Goal: Find specific page/section: Find specific page/section

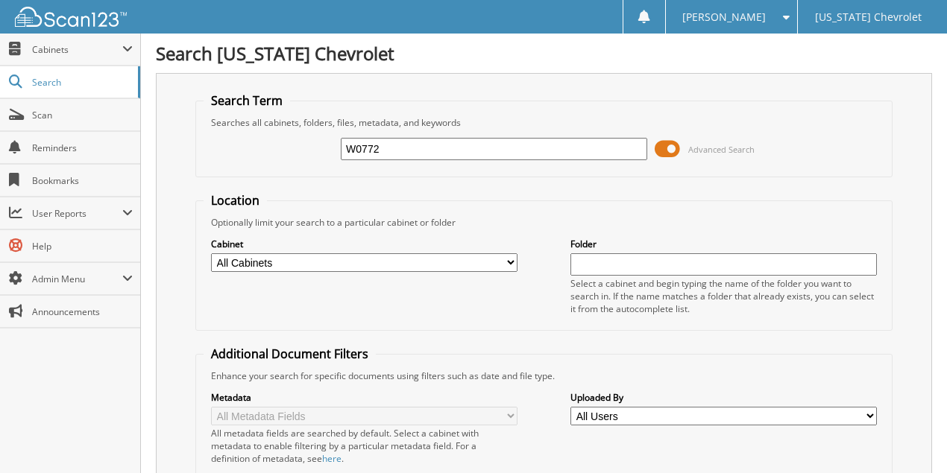
type input "W0772"
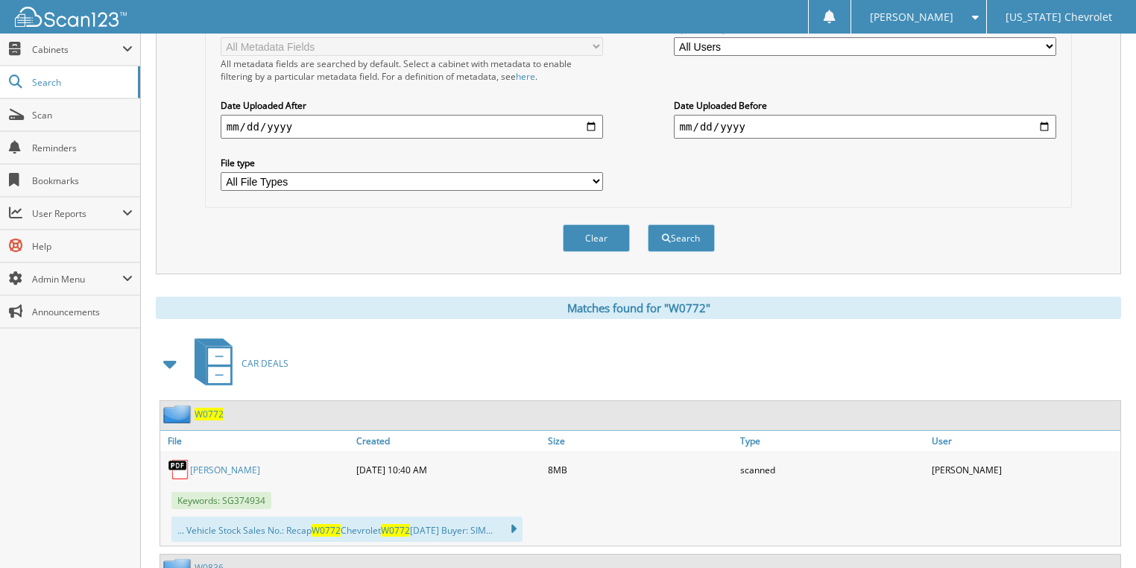
scroll to position [358, 0]
click at [200, 463] on link "SIMKO" at bounding box center [225, 469] width 70 height 13
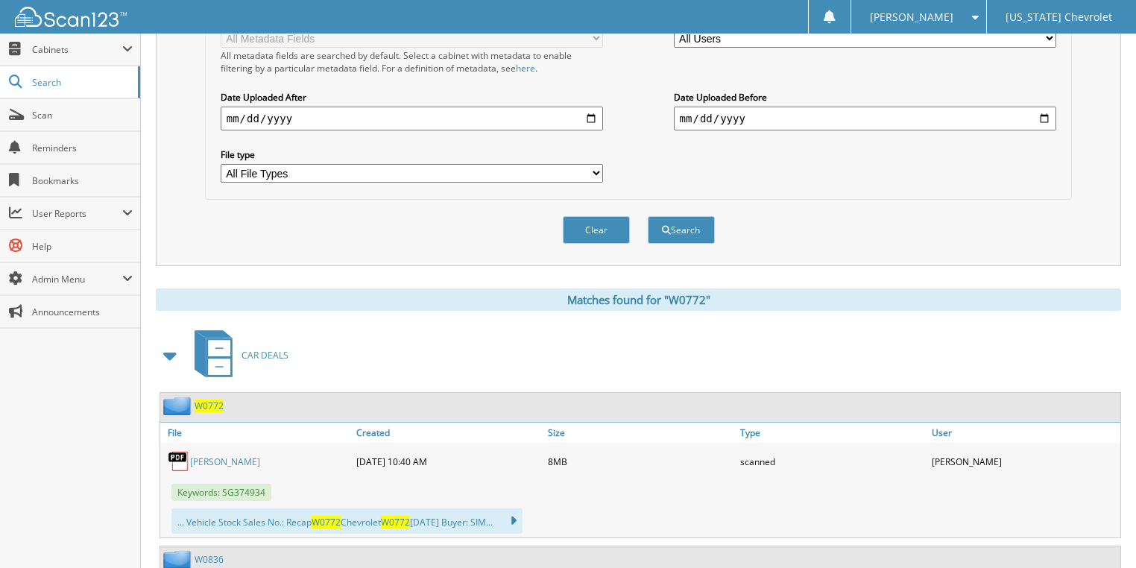
scroll to position [67, 0]
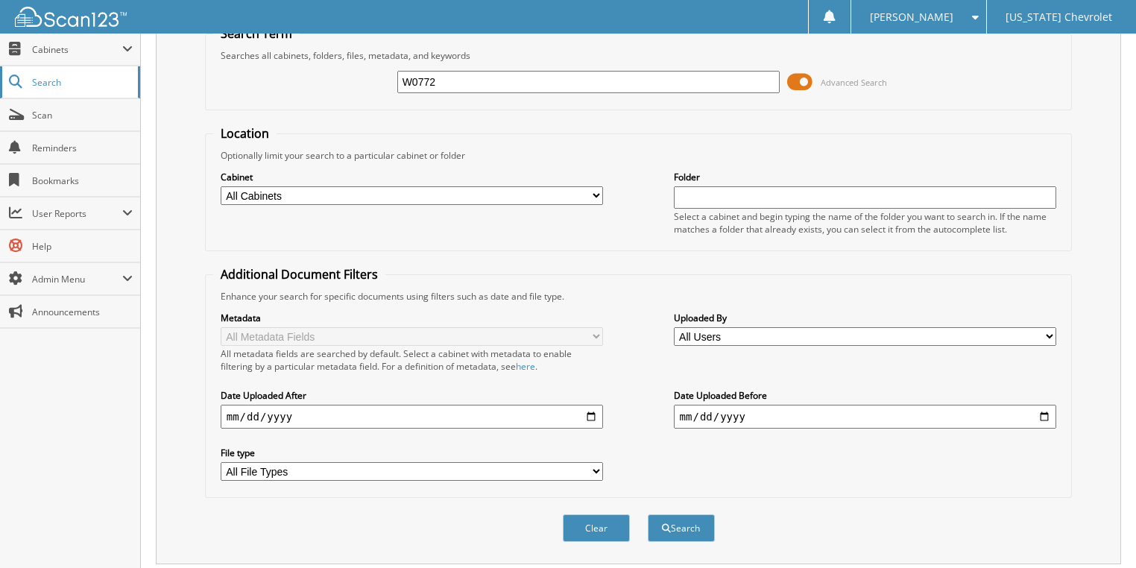
click at [99, 81] on span "Search" at bounding box center [81, 82] width 98 height 13
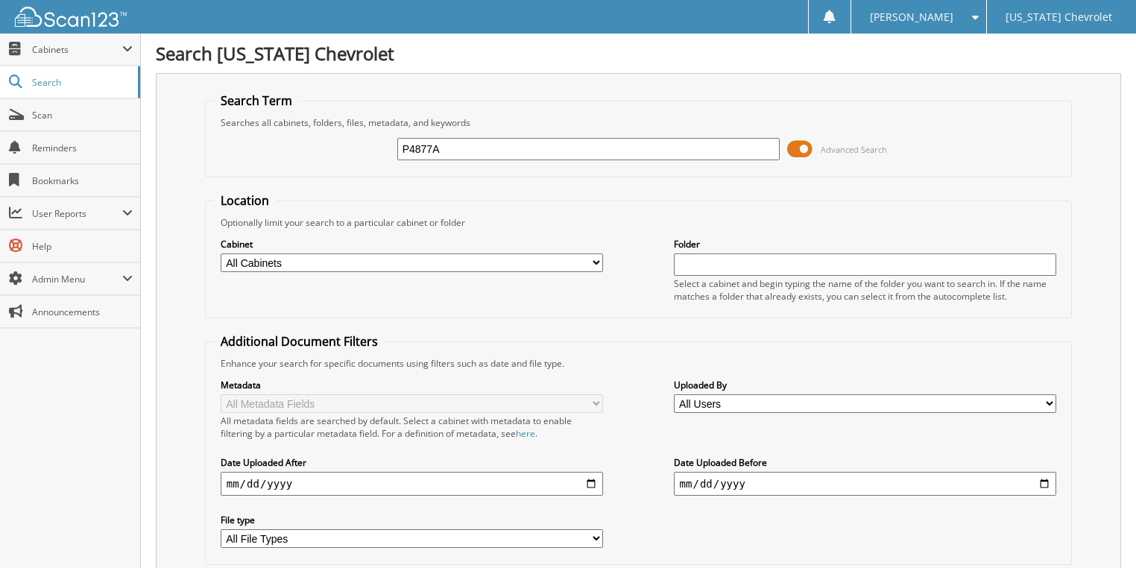
type input "P4877A"
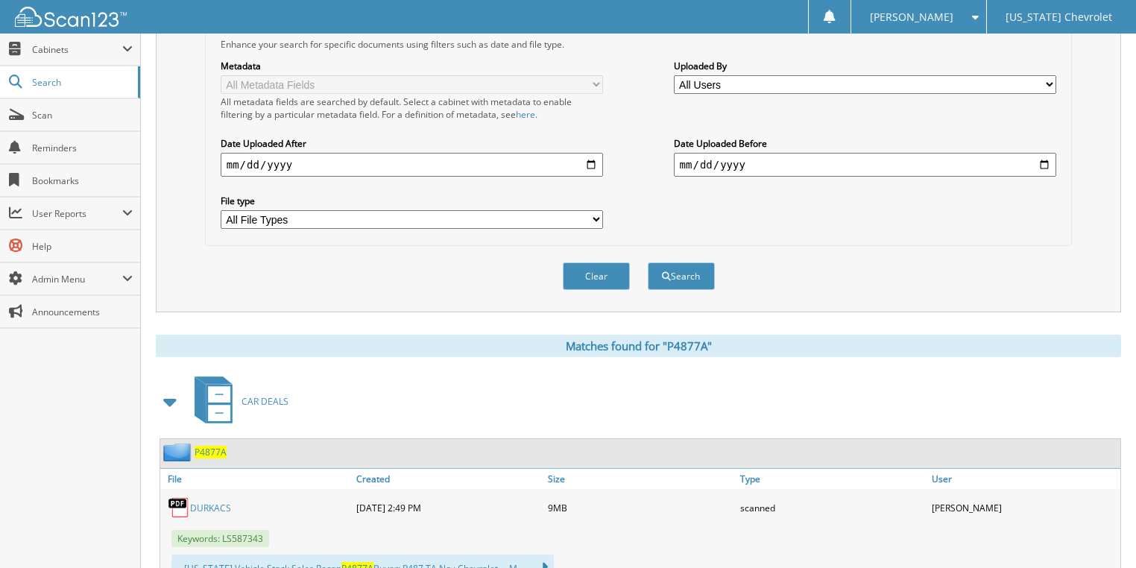
scroll to position [477, 0]
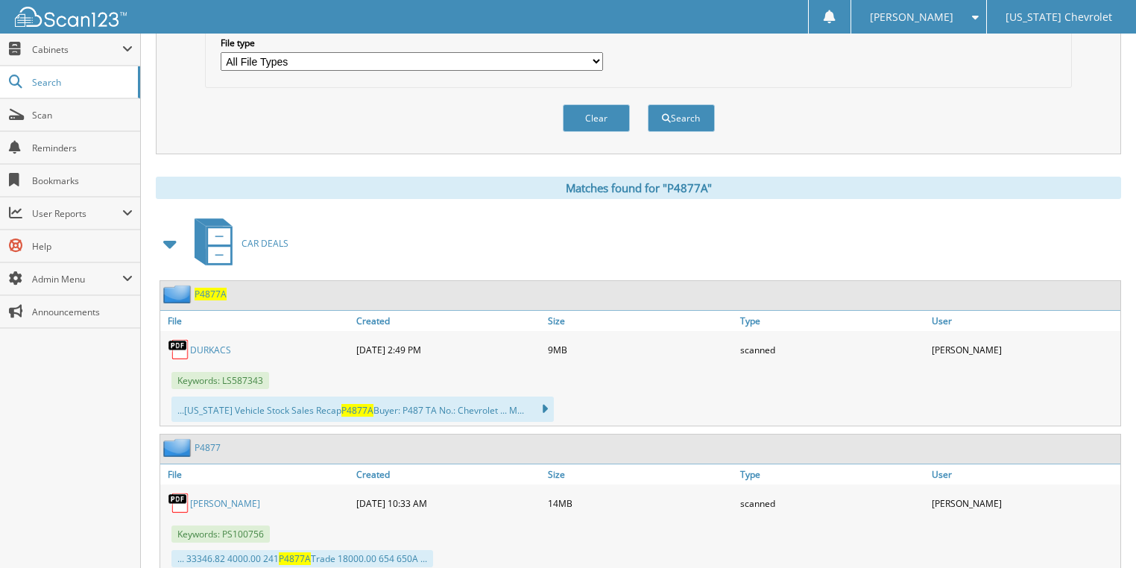
click at [214, 344] on link "DURKACS" at bounding box center [210, 350] width 41 height 13
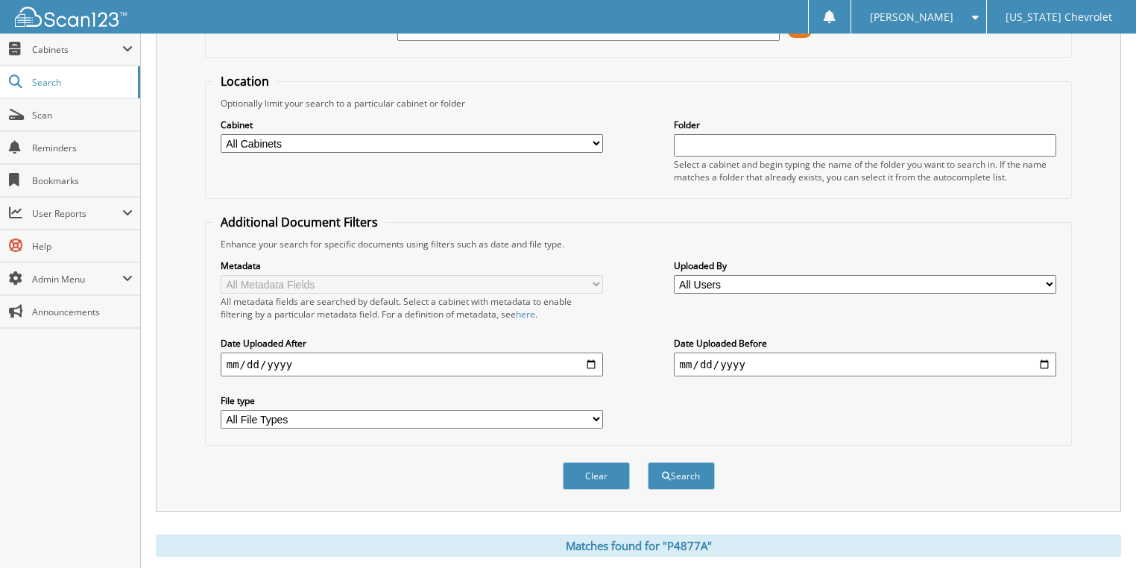
scroll to position [0, 0]
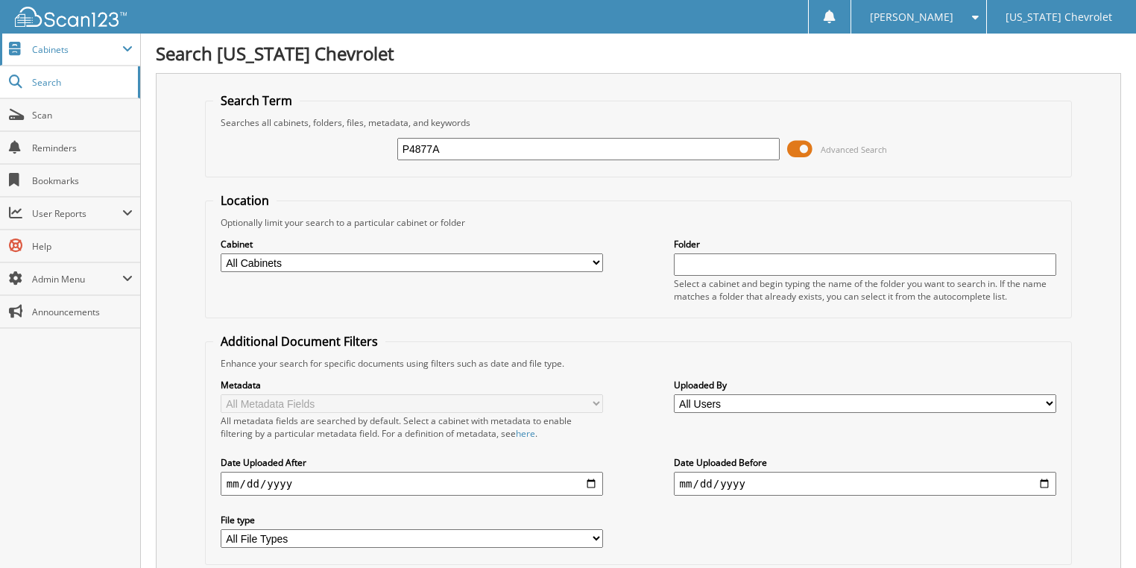
click at [122, 47] on span at bounding box center [127, 49] width 10 height 12
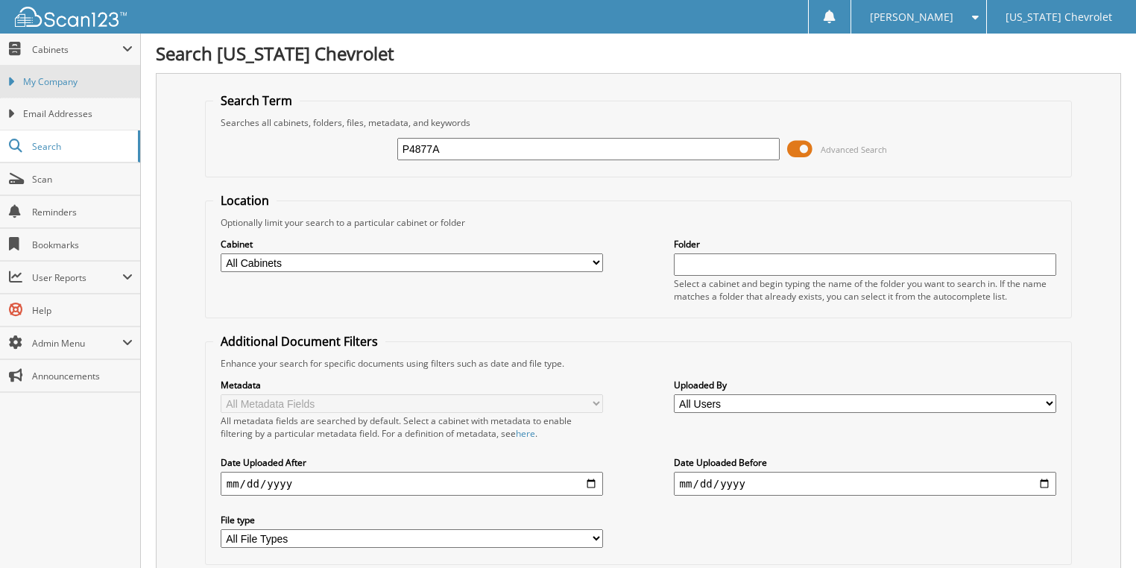
click at [86, 82] on span "My Company" at bounding box center [78, 81] width 110 height 13
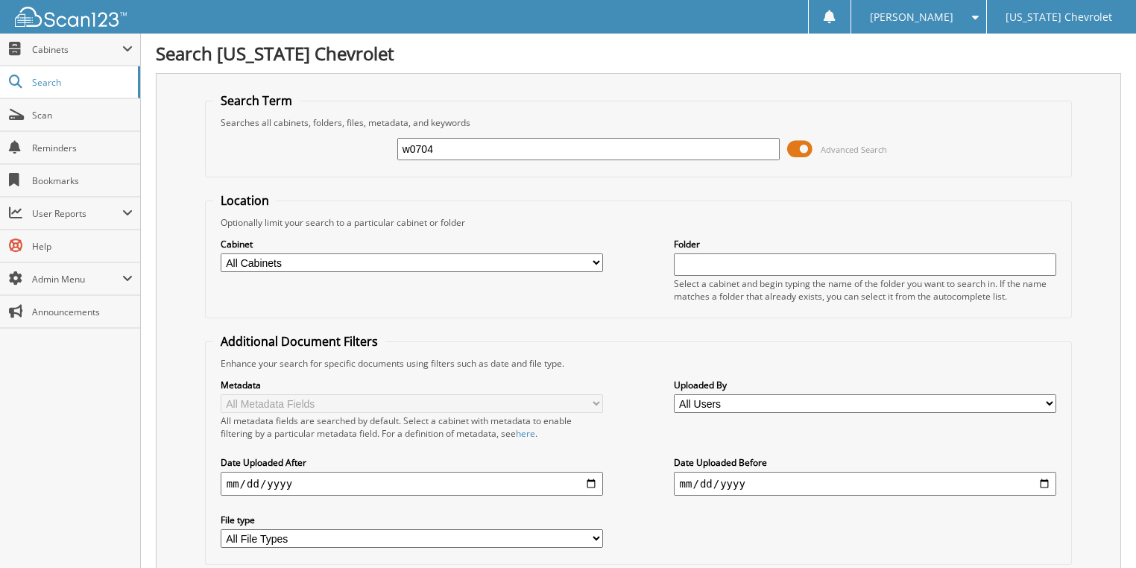
type input "w0704"
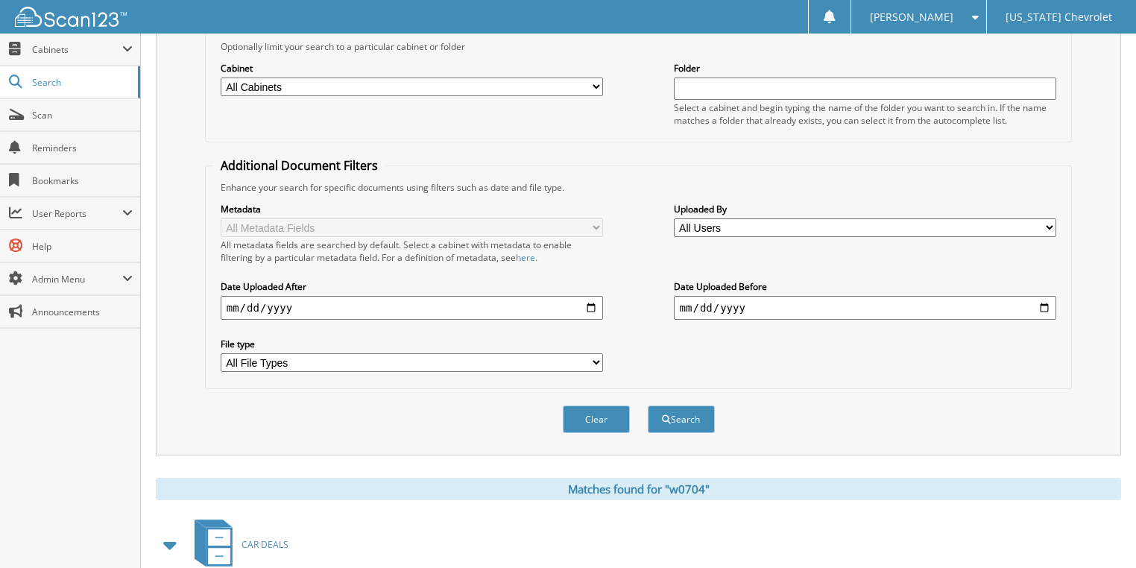
scroll to position [298, 0]
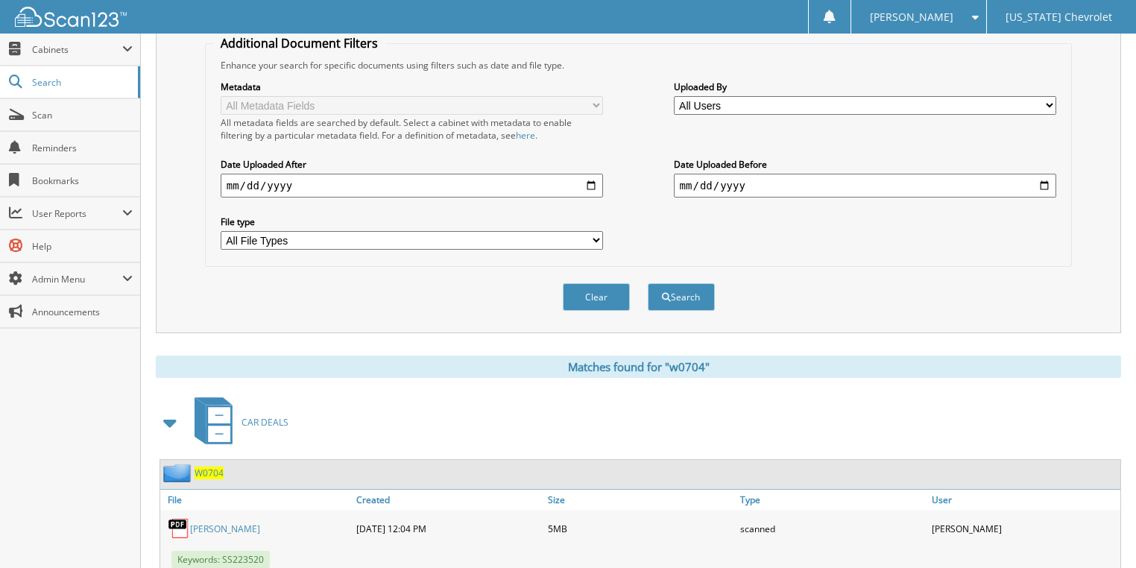
click at [212, 522] on link "[PERSON_NAME]" at bounding box center [225, 528] width 70 height 13
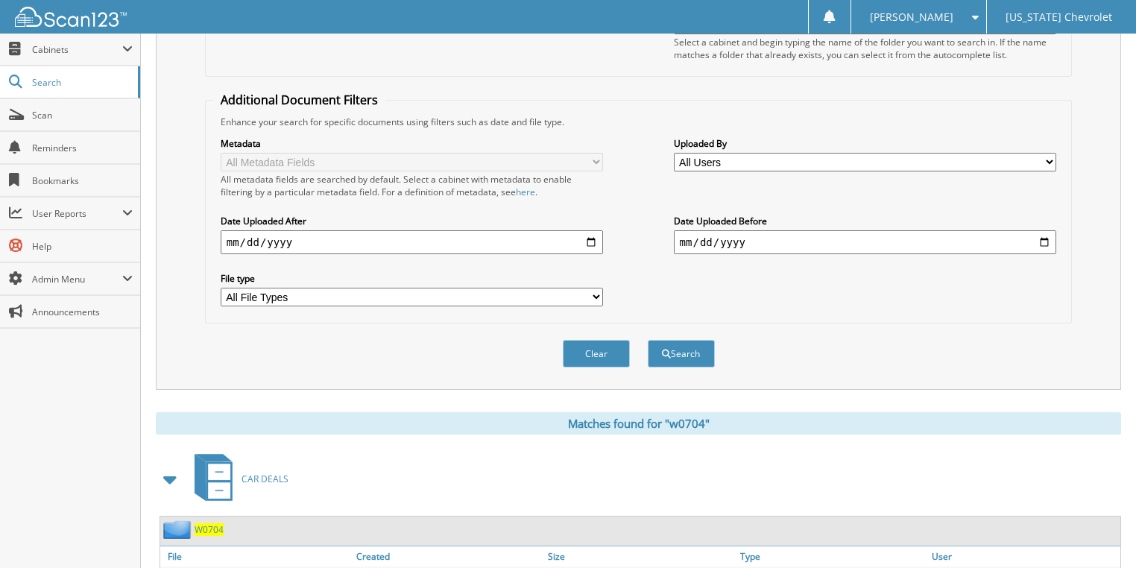
scroll to position [0, 0]
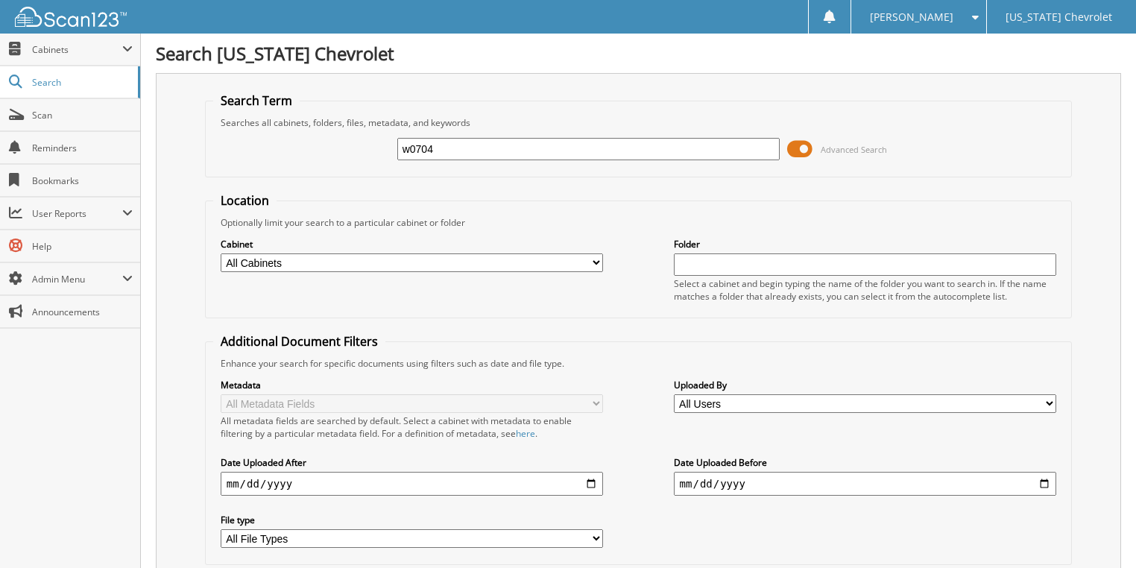
drag, startPoint x: 452, startPoint y: 152, endPoint x: 331, endPoint y: 147, distance: 120.8
click at [331, 147] on div "w0704 Advanced Search" at bounding box center [638, 149] width 851 height 40
type input "w0843"
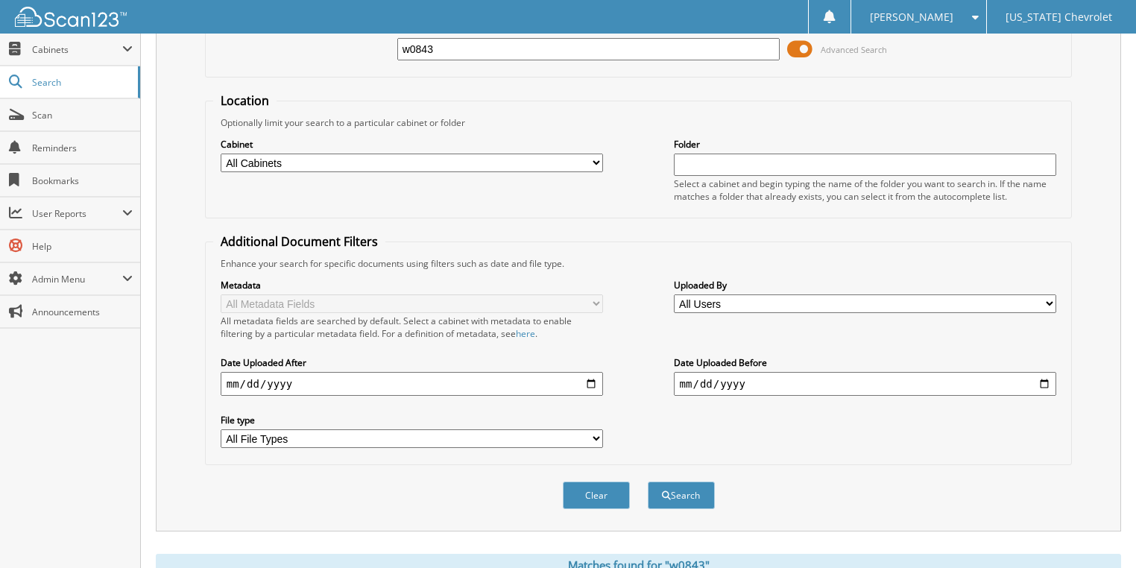
scroll to position [298, 0]
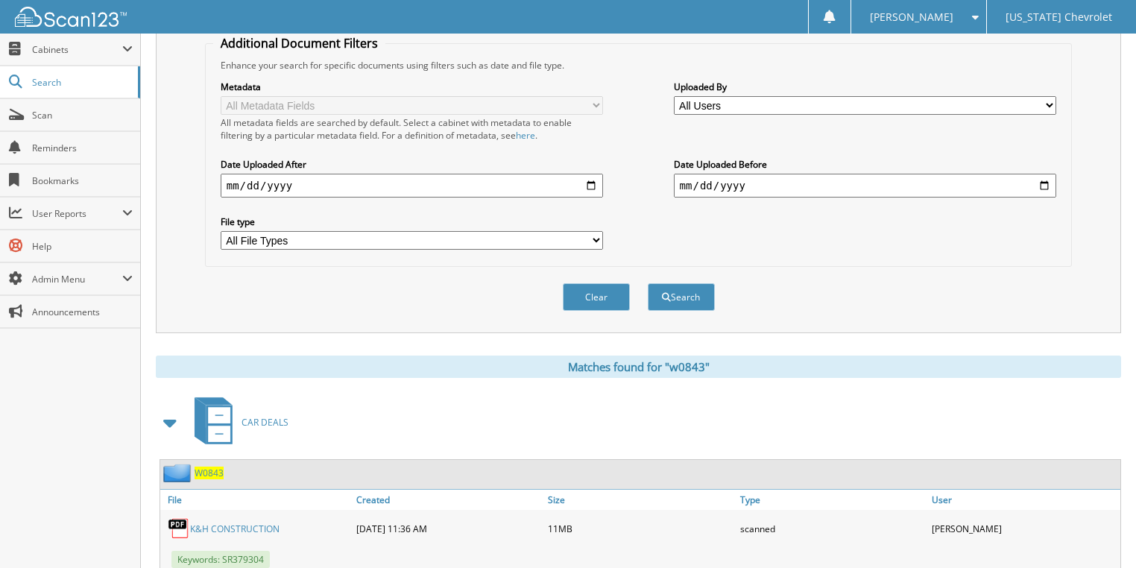
click at [227, 522] on link "K&H CONSTRUCTION" at bounding box center [234, 528] width 89 height 13
